Goal: Task Accomplishment & Management: Understand process/instructions

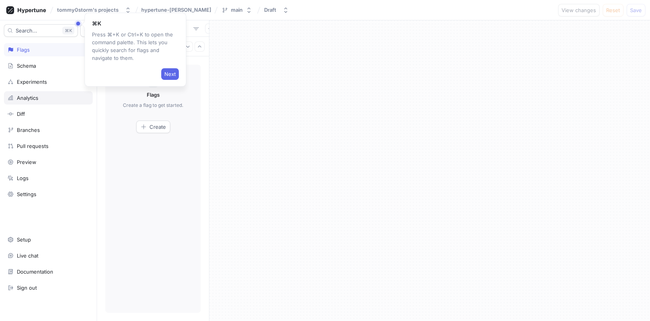
click at [46, 98] on div "Analytics" at bounding box center [48, 98] width 82 height 6
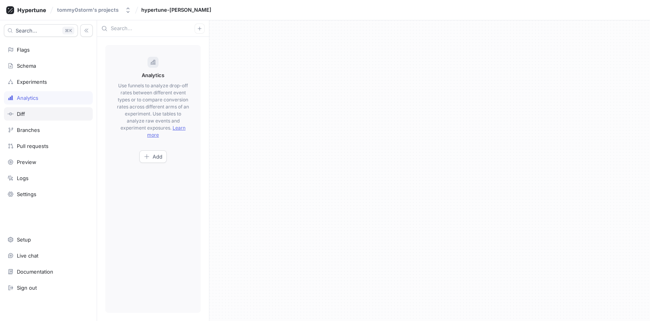
click at [45, 117] on div "Diff" at bounding box center [48, 113] width 89 height 13
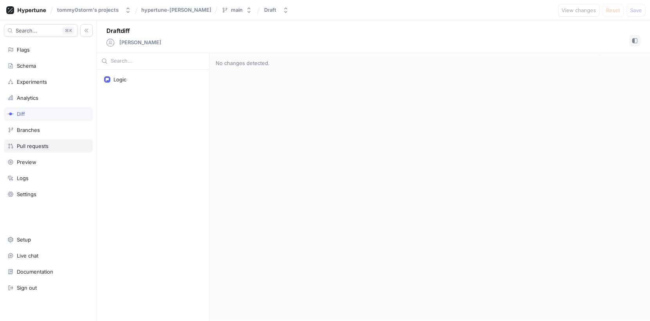
click at [45, 144] on div "Pull requests" at bounding box center [33, 146] width 32 height 6
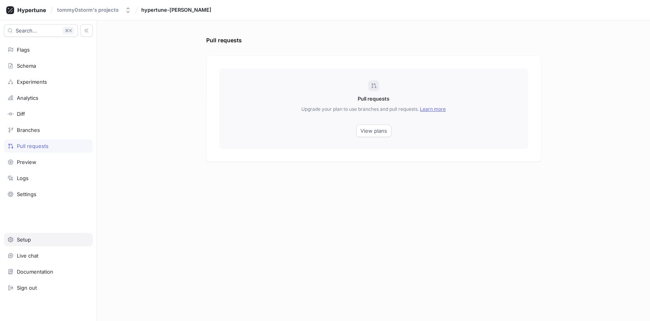
click at [45, 237] on div "Setup" at bounding box center [48, 239] width 82 height 6
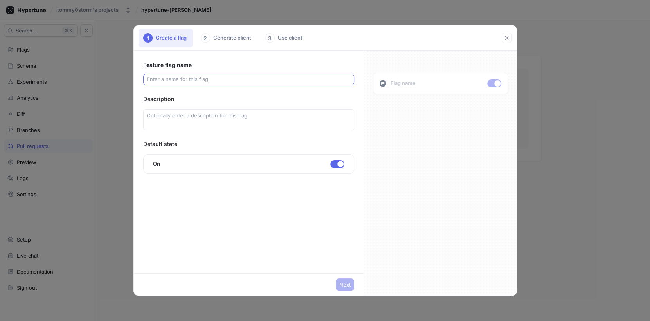
click at [215, 79] on input "text" at bounding box center [249, 79] width 204 height 8
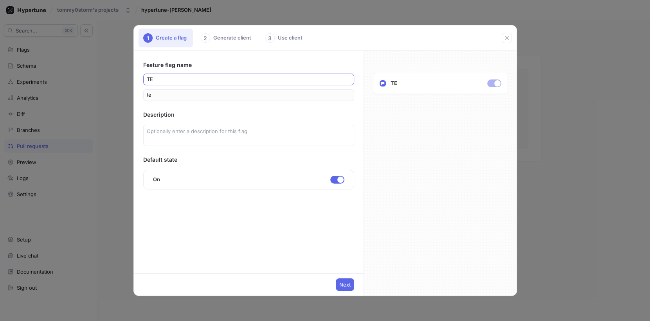
type input "TEs"
type input "tEs"
type input "TEst"
type input "tEst"
type input "TEst="
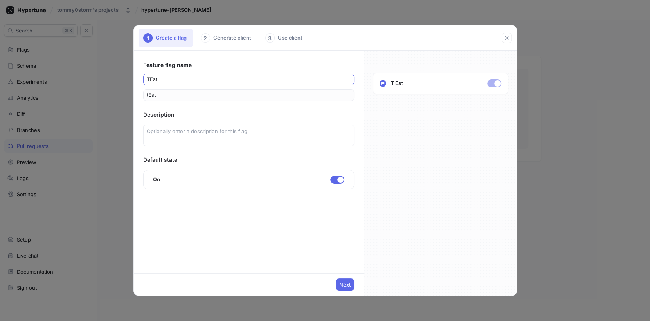
type input "tEst="
type input "TEst=="
type input "tEst=="
type input "TEst==="
type input "tEst==="
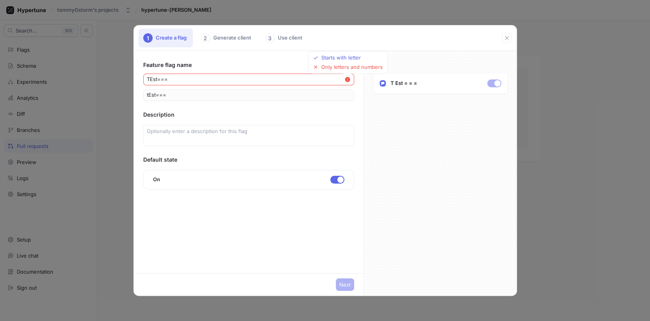
type input "TEst=="
type input "tEst=="
type input "TEst="
type input "tEst="
type input "TEst"
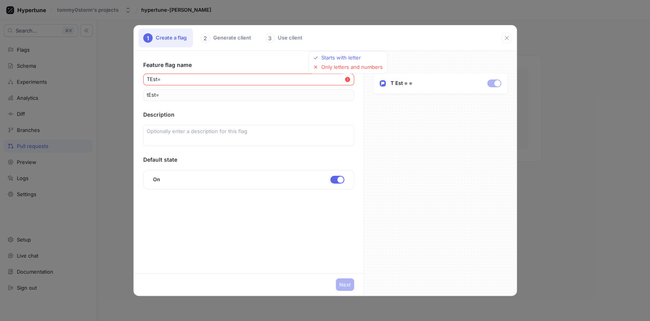
type input "tEst"
type input "TEs"
type input "tEs"
type input "TE"
type input "te"
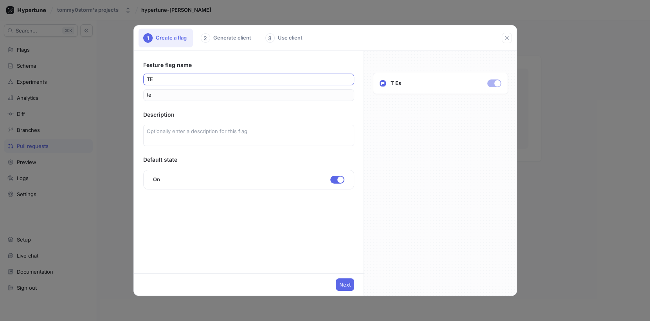
type input "T"
type input "t"
type input "Te"
type input "te"
type input "Tes"
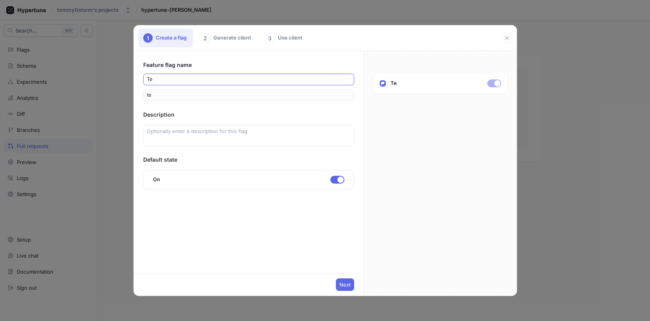
type input "tes"
type input "Test"
type input "test"
type input "Test"
click at [345, 288] on button "Next" at bounding box center [345, 284] width 18 height 13
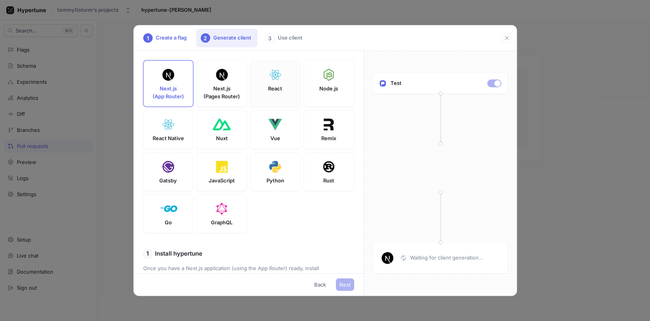
click at [268, 101] on div "React" at bounding box center [275, 83] width 50 height 47
type textarea "npm install hypertune"
type textarea "VITE_HYPERTUNE_TOKEN=U2FsdGVkX1+BWaF/rYRxQuMQNF9Yj+nkjkIDEHwmQaM= HYPERTUNE_FRA…"
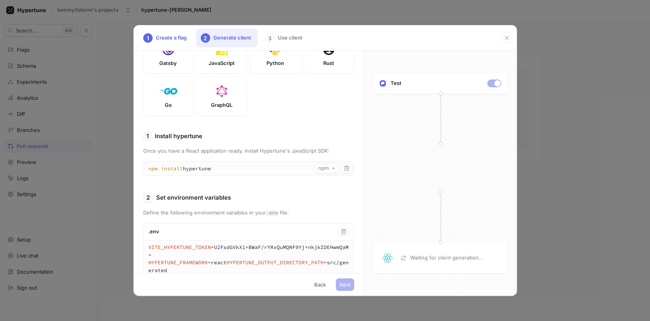
scroll to position [203, 0]
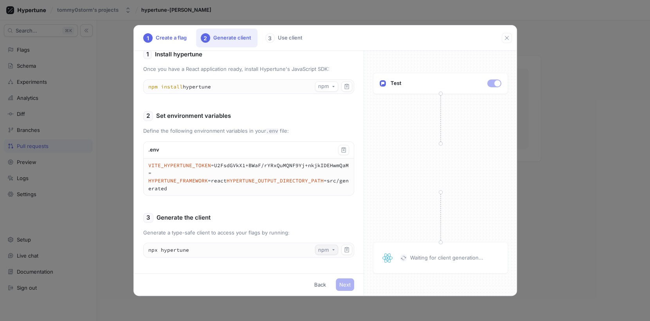
click at [332, 251] on icon "button" at bounding box center [333, 249] width 3 height 3
click at [399, 256] on div at bounding box center [403, 257] width 8 height 8
click at [401, 256] on icon at bounding box center [402, 257] width 7 height 7
click at [401, 256] on icon at bounding box center [403, 257] width 5 height 5
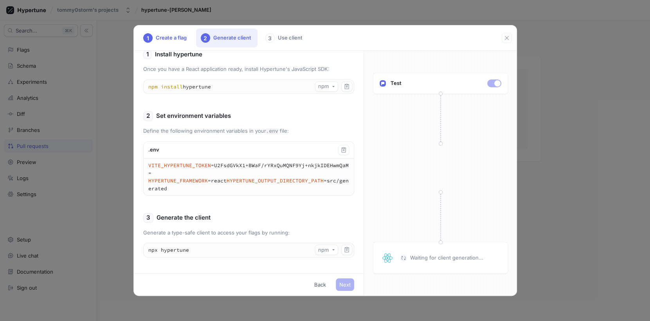
click at [435, 261] on p "Waiting for client generation..." at bounding box center [446, 258] width 73 height 8
click at [443, 142] on div "Test Waiting for client generation..." at bounding box center [440, 173] width 153 height 244
